Goal: Task Accomplishment & Management: Manage account settings

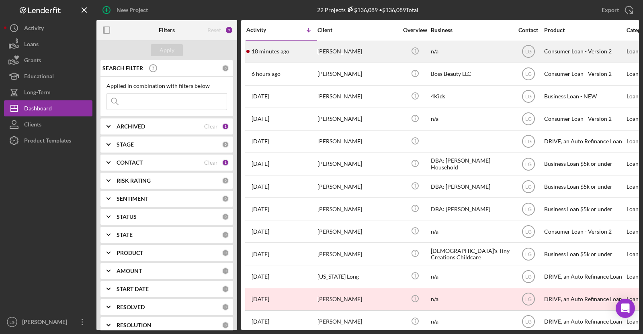
click at [290, 45] on div "18 minutes ago [PERSON_NAME]" at bounding box center [281, 51] width 70 height 21
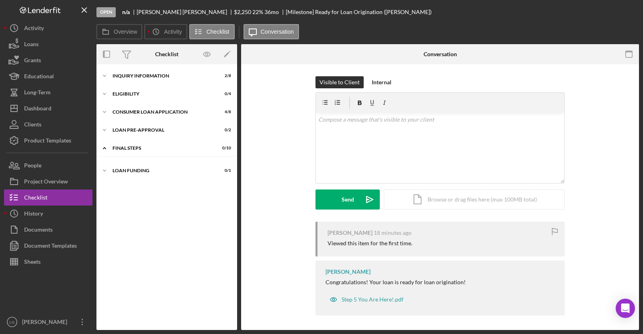
scroll to position [12, 0]
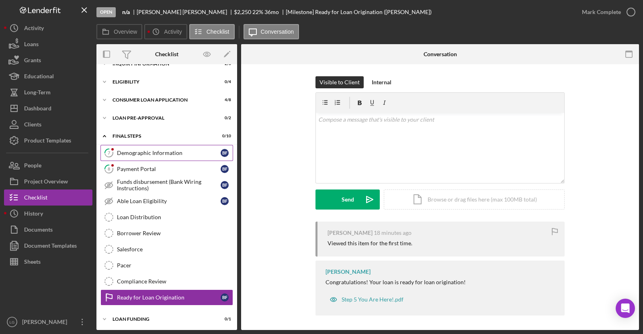
click at [162, 156] on div "Demographic Information" at bounding box center [169, 153] width 104 height 6
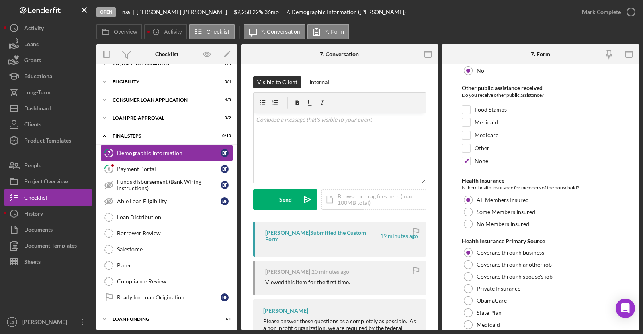
scroll to position [1567, 0]
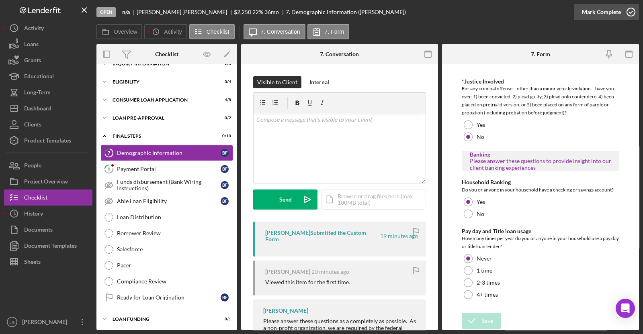
click at [623, 9] on icon "button" at bounding box center [631, 12] width 20 height 20
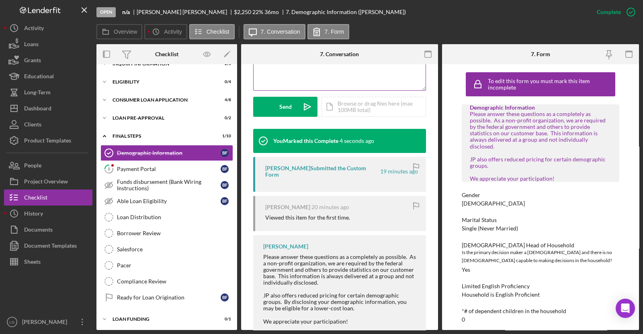
scroll to position [208, 0]
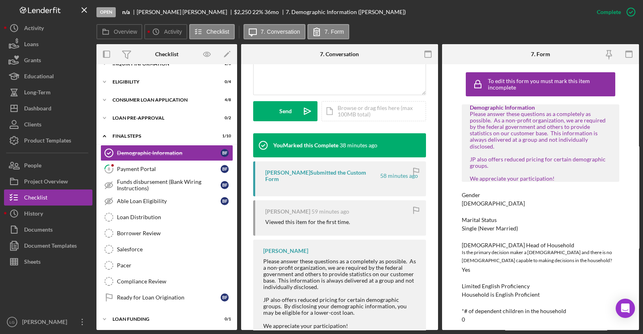
drag, startPoint x: 167, startPoint y: 166, endPoint x: 468, endPoint y: 194, distance: 302.3
click at [468, 194] on div "Overview Internal Workflow Stage Open Icon/Dropdown Arrow Archive (can unarchiv…" at bounding box center [367, 187] width 543 height 286
click at [186, 170] on div "Payment Portal" at bounding box center [169, 169] width 104 height 6
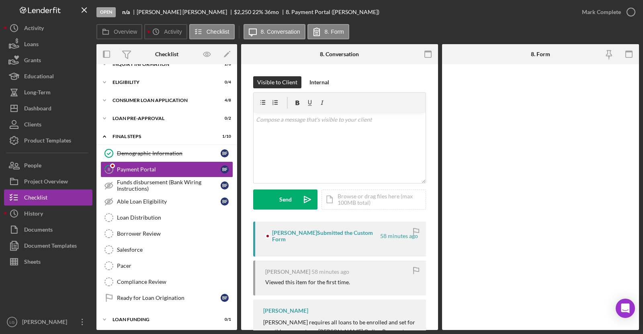
scroll to position [12, 0]
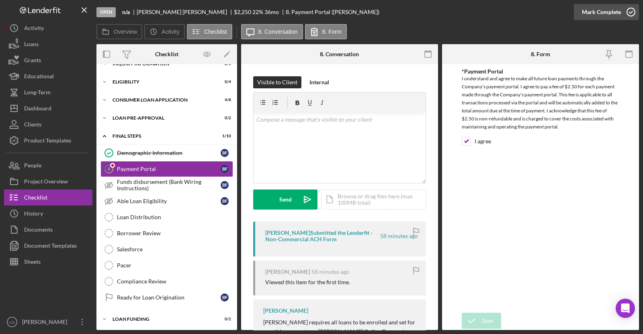
click at [616, 12] on div "Mark Complete" at bounding box center [601, 12] width 39 height 16
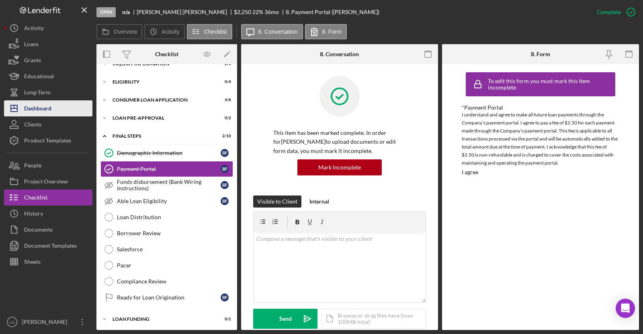
click at [58, 108] on button "Icon/Dashboard Dashboard" at bounding box center [48, 108] width 88 height 16
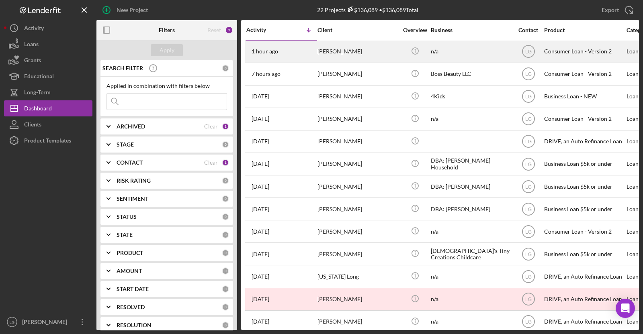
click at [332, 57] on div "[PERSON_NAME]" at bounding box center [358, 51] width 80 height 21
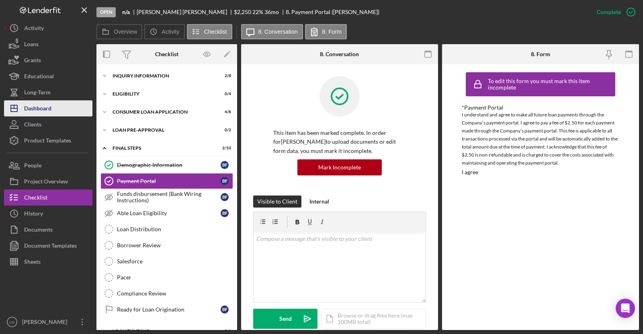
click at [65, 108] on button "Icon/Dashboard Dashboard" at bounding box center [48, 108] width 88 height 16
